Goal: Task Accomplishment & Management: Complete application form

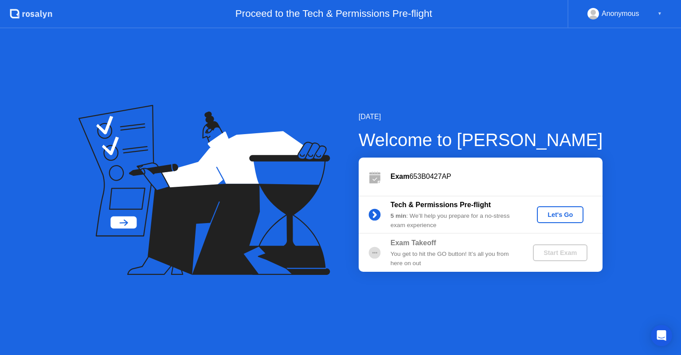
click at [558, 213] on div "Let's Go" at bounding box center [559, 214] width 39 height 7
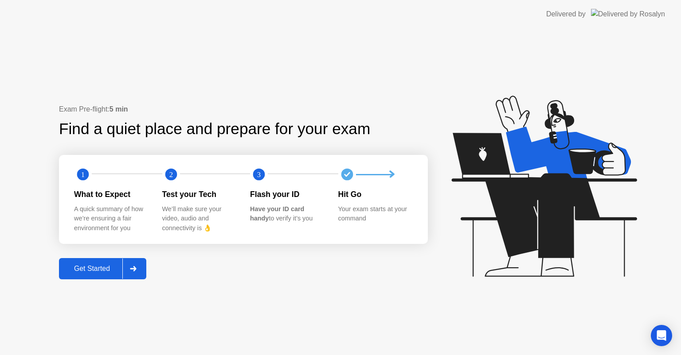
click at [115, 272] on div "Get Started" at bounding box center [92, 269] width 61 height 8
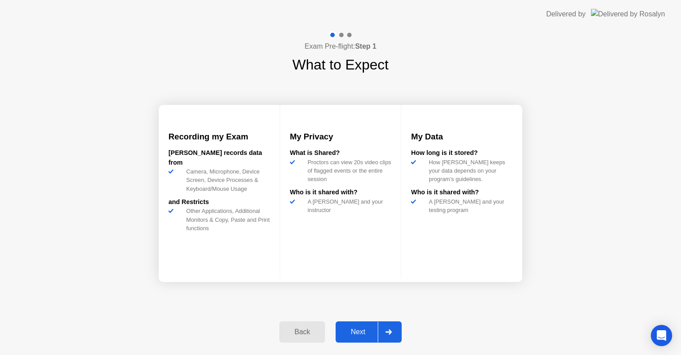
click at [367, 331] on div "Next" at bounding box center [357, 332] width 39 height 8
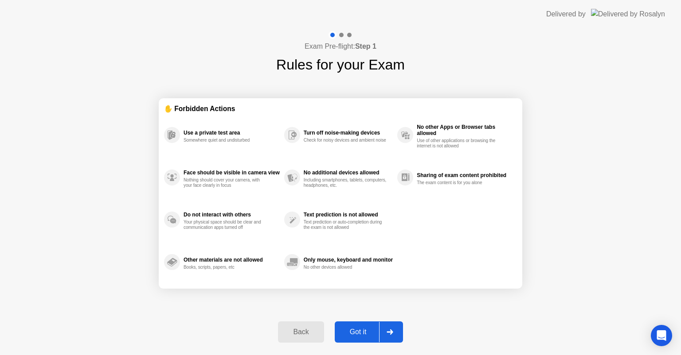
click at [367, 331] on div "Got it" at bounding box center [358, 332] width 42 height 8
select select "**********"
select select "*******"
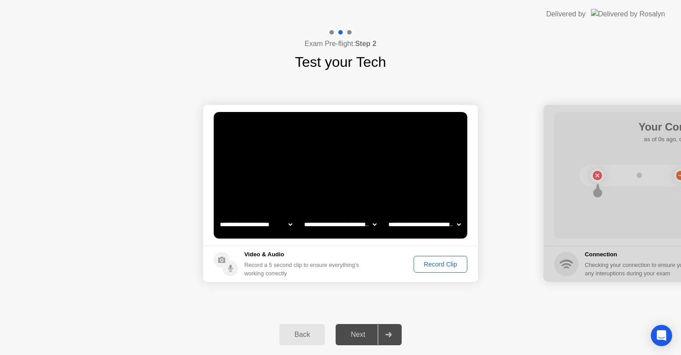
click at [370, 338] on div "Next" at bounding box center [357, 335] width 39 height 8
click at [424, 259] on button "Record Clip" at bounding box center [440, 264] width 54 height 17
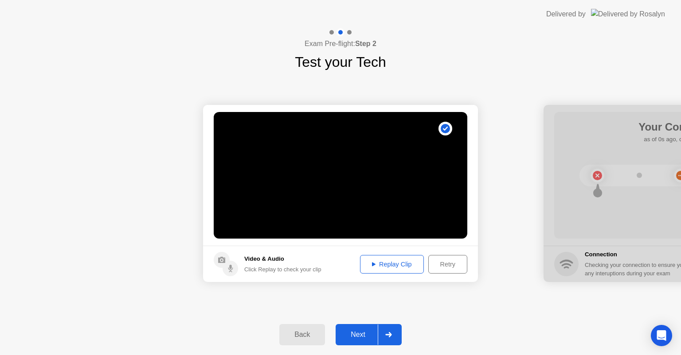
click at [381, 266] on div "Replay Clip" at bounding box center [392, 264] width 58 height 7
click at [372, 266] on icon at bounding box center [374, 264] width 4 height 4
click at [370, 333] on div "Next" at bounding box center [357, 335] width 39 height 8
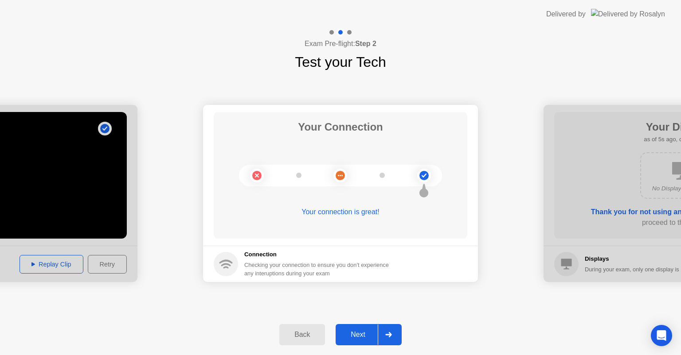
click at [370, 333] on div "Next" at bounding box center [357, 335] width 39 height 8
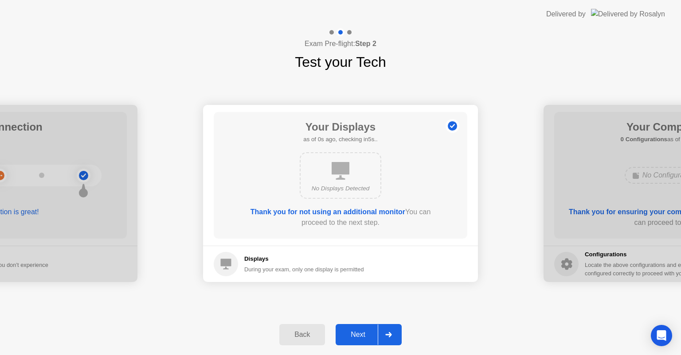
click at [370, 333] on div "Next" at bounding box center [357, 335] width 39 height 8
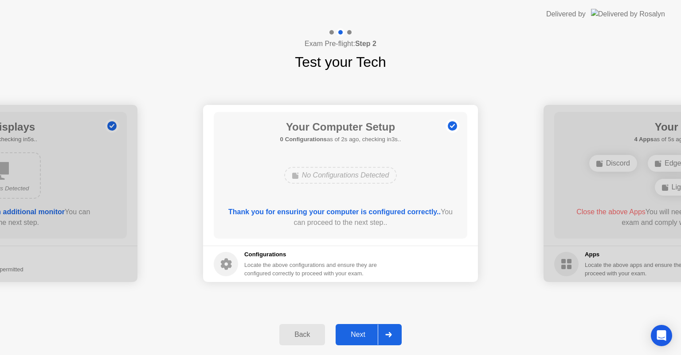
click at [370, 333] on div "Next" at bounding box center [357, 335] width 39 height 8
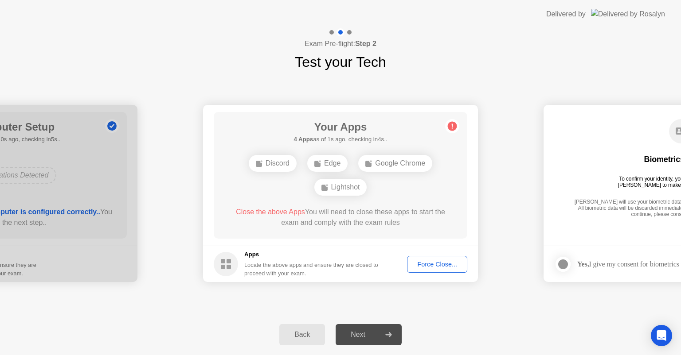
click at [417, 266] on div "Force Close..." at bounding box center [437, 264] width 54 height 7
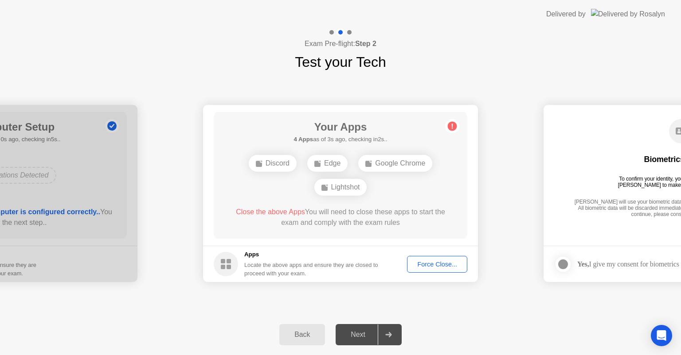
click at [385, 163] on div "Google Chrome" at bounding box center [395, 163] width 74 height 17
click at [441, 261] on div "Force Close..." at bounding box center [437, 264] width 54 height 7
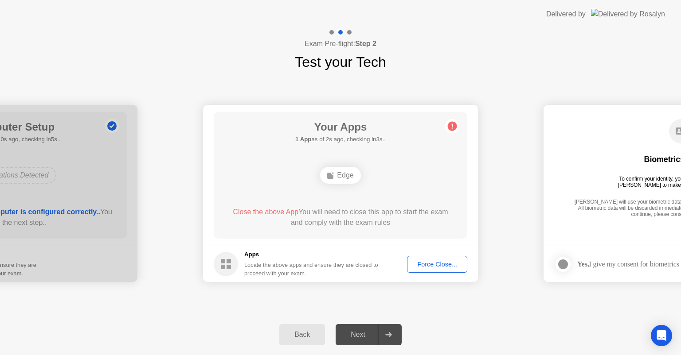
click at [436, 269] on button "Force Close..." at bounding box center [437, 264] width 60 height 17
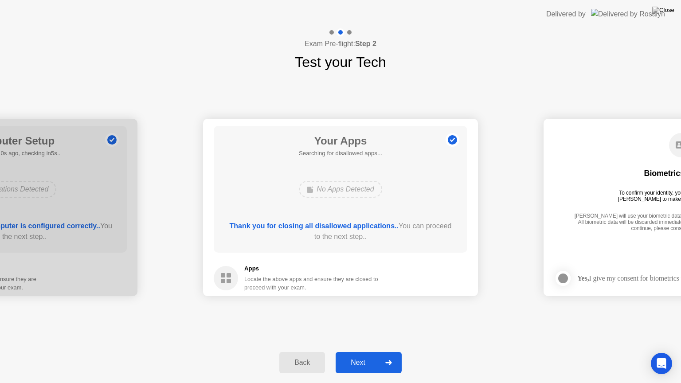
click at [363, 355] on div "Next" at bounding box center [357, 362] width 39 height 8
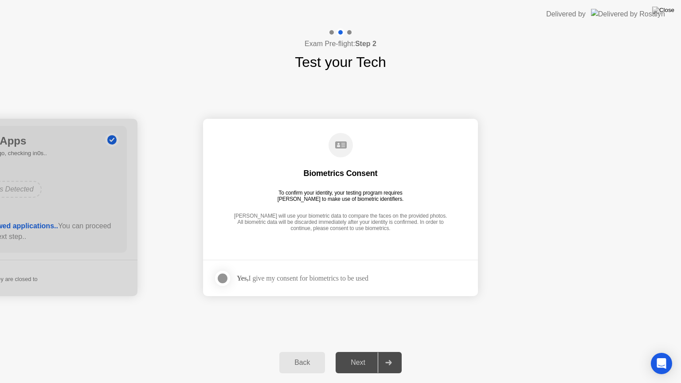
click at [223, 277] on div at bounding box center [222, 278] width 11 height 11
click at [358, 355] on div "Next" at bounding box center [357, 362] width 39 height 8
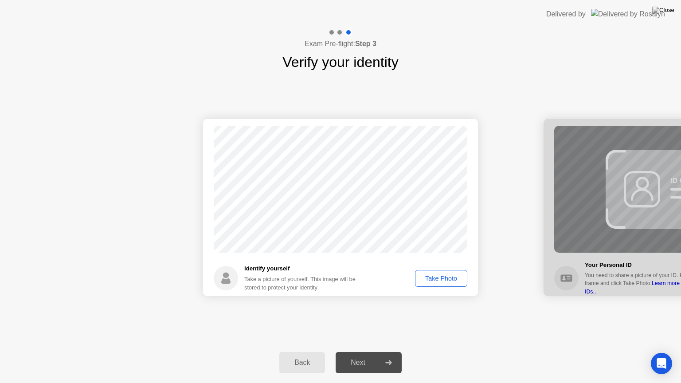
click at [426, 278] on div "Take Photo" at bounding box center [441, 278] width 46 height 7
click at [364, 355] on div "Next" at bounding box center [357, 362] width 39 height 8
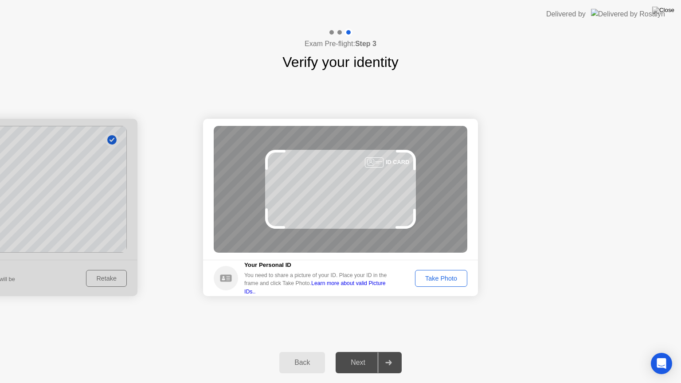
click at [436, 278] on div "Take Photo" at bounding box center [441, 278] width 46 height 7
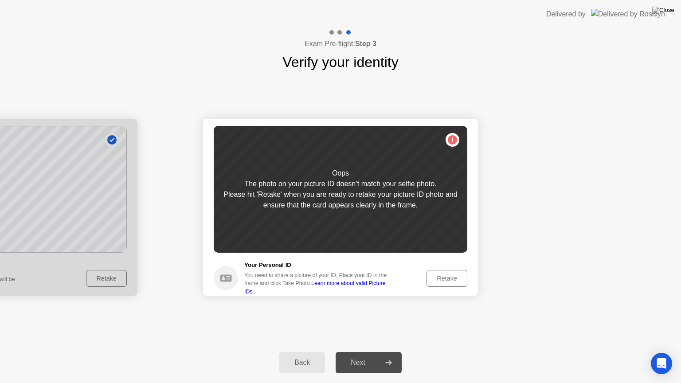
click at [436, 278] on div "Retake" at bounding box center [446, 278] width 35 height 7
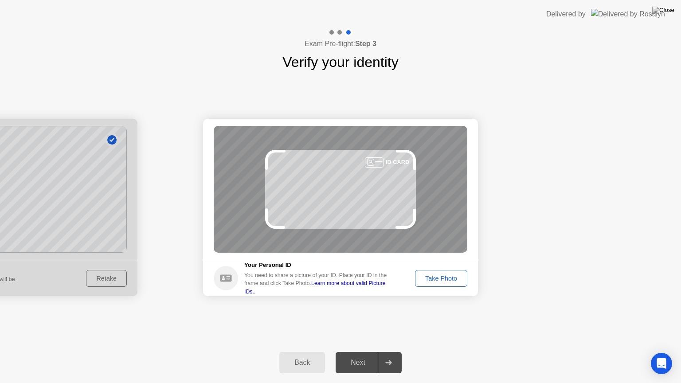
click at [436, 278] on div "Take Photo" at bounding box center [441, 278] width 46 height 7
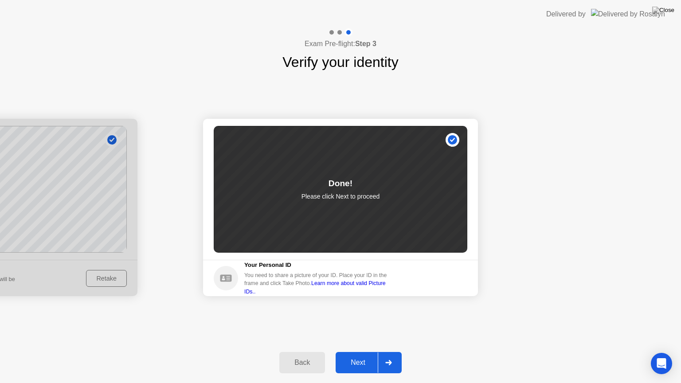
click at [367, 355] on div "Next" at bounding box center [357, 362] width 39 height 8
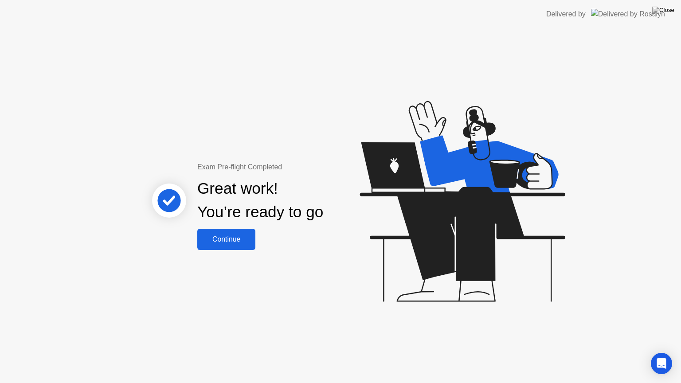
click at [214, 235] on div "Continue" at bounding box center [226, 239] width 53 height 8
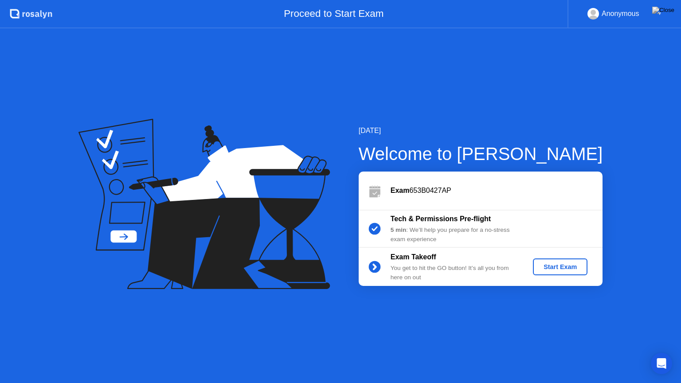
click at [556, 263] on div "Start Exam" at bounding box center [559, 266] width 47 height 7
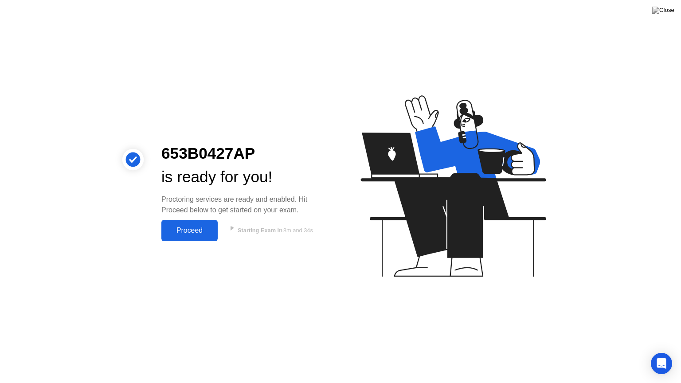
click at [192, 232] on div "Proceed" at bounding box center [189, 230] width 51 height 8
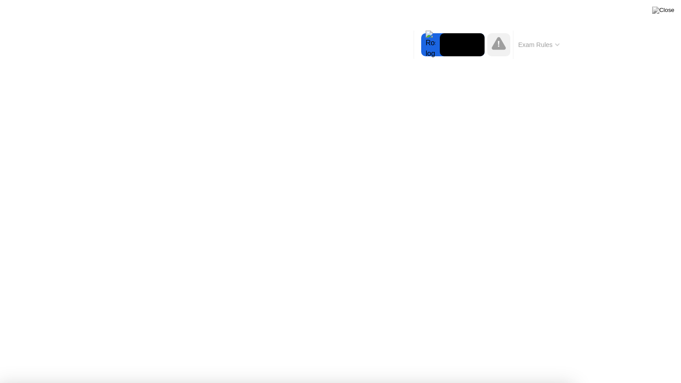
click at [554, 41] on button "Exam Rules" at bounding box center [538, 45] width 47 height 8
click at [670, 355] on div at bounding box center [340, 383] width 681 height 0
click at [603, 355] on div at bounding box center [340, 383] width 681 height 0
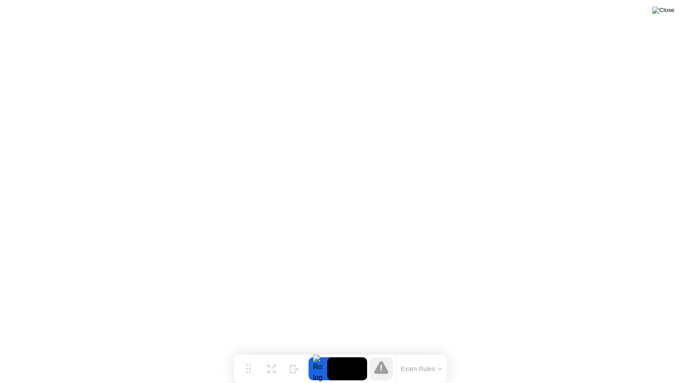
click at [668, 12] on img at bounding box center [663, 10] width 22 height 7
